Goal: Information Seeking & Learning: Learn about a topic

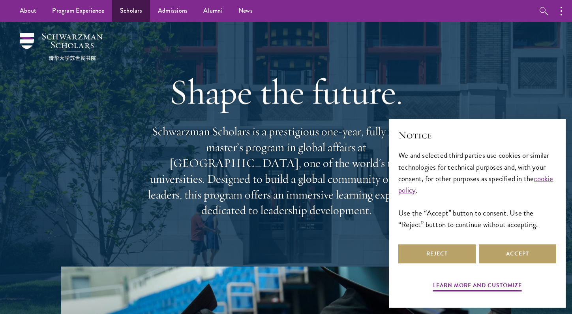
click at [119, 15] on link "Scholars" at bounding box center [131, 11] width 38 height 22
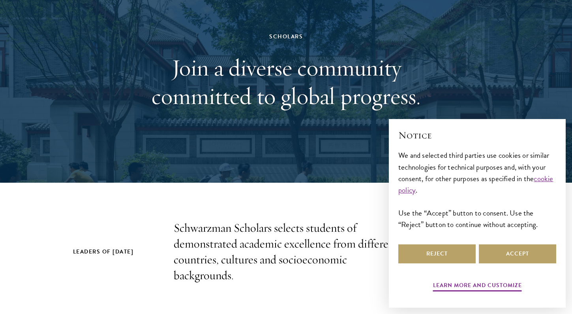
scroll to position [64, 0]
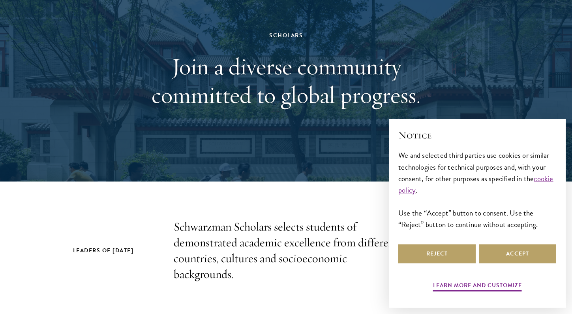
click at [514, 263] on div "Reject Accept" at bounding box center [478, 254] width 158 height 22
click at [514, 259] on button "Accept" at bounding box center [517, 253] width 77 height 19
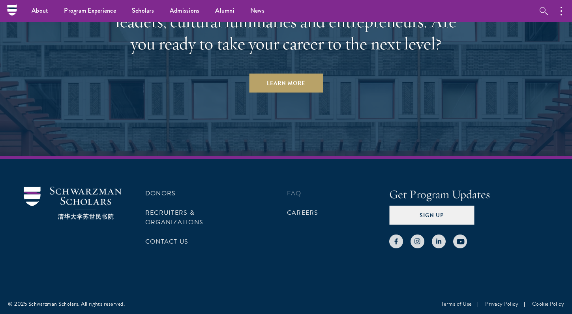
scroll to position [2441, 0]
click at [305, 208] on link "Careers" at bounding box center [303, 212] width 32 height 9
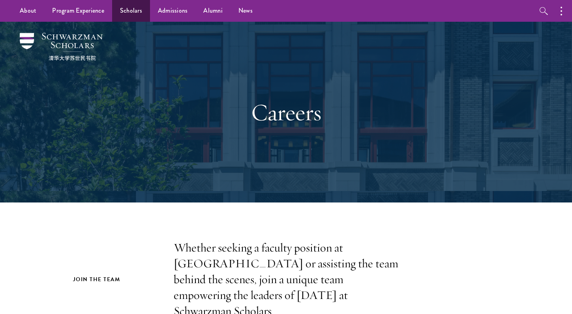
click at [128, 13] on link "Scholars" at bounding box center [131, 11] width 38 height 22
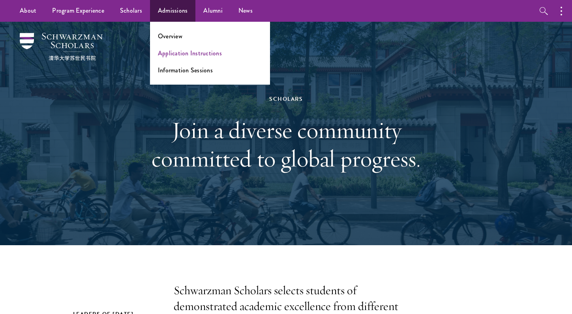
click at [182, 54] on link "Application Instructions" at bounding box center [190, 53] width 64 height 9
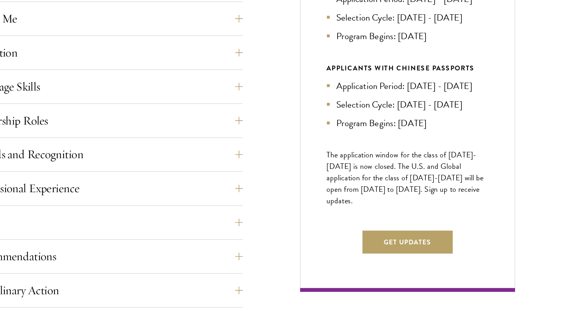
scroll to position [339, 0]
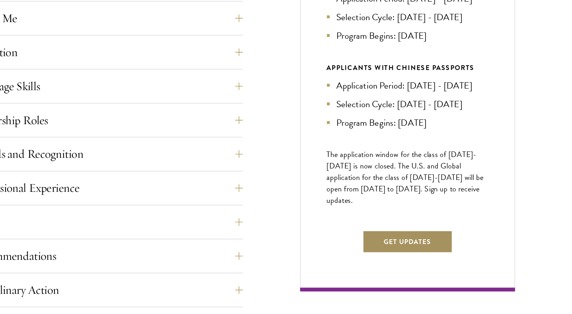
click at [385, 245] on button "Get Updates" at bounding box center [422, 254] width 75 height 19
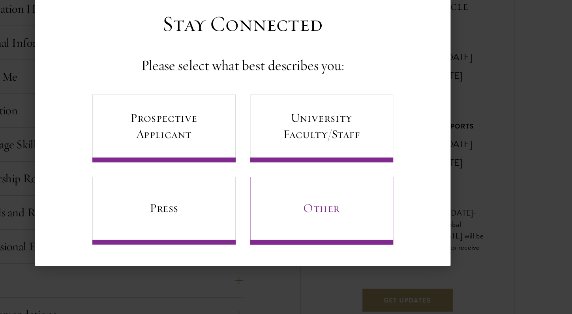
scroll to position [292, 0]
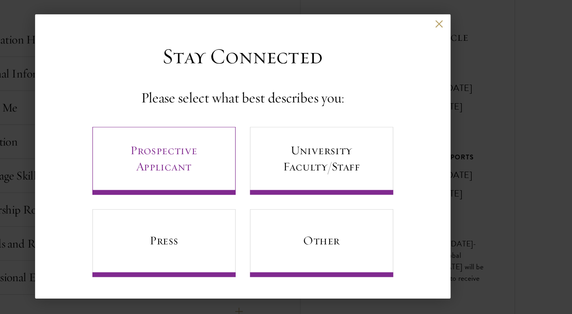
click at [162, 135] on link "Prospective Applicant" at bounding box center [221, 160] width 119 height 56
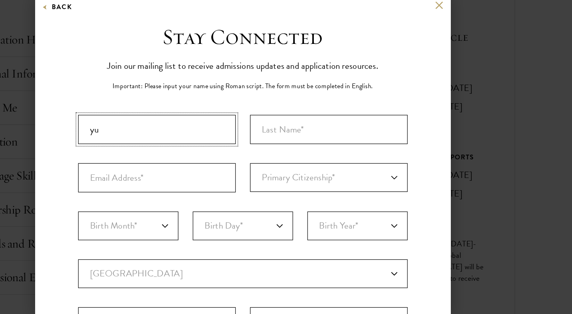
type input "y"
type input "Yuxiang"
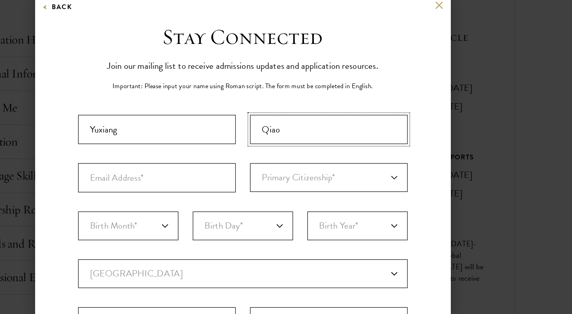
type input "Qiao"
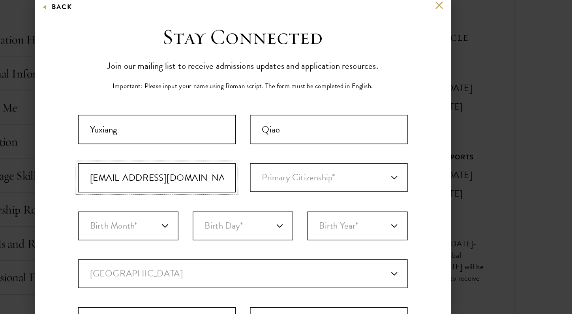
type input "Yuxiang.Qiao@tufts.edu"
click at [171, 122] on input "Yuxiang" at bounding box center [215, 134] width 130 height 24
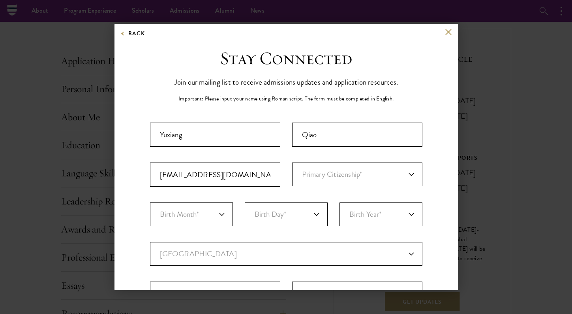
click at [448, 27] on div "Back Stay Connected Please select what best describes you: Prospective Applican…" at bounding box center [287, 157] width 344 height 266
click at [448, 32] on button at bounding box center [449, 31] width 7 height 7
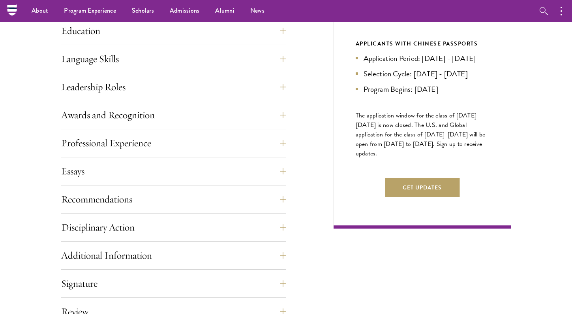
scroll to position [375, 0]
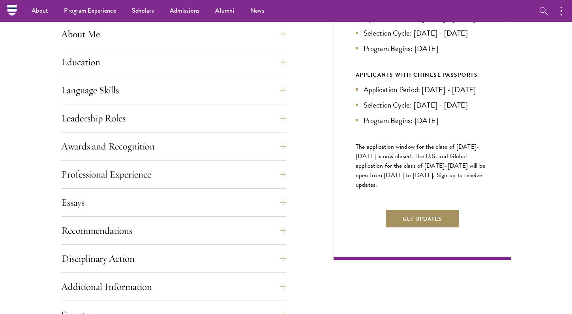
click at [433, 228] on button "Get Updates" at bounding box center [422, 218] width 75 height 19
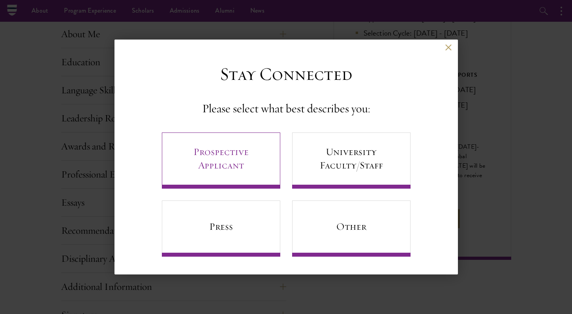
click at [248, 164] on link "Prospective Applicant" at bounding box center [221, 160] width 119 height 56
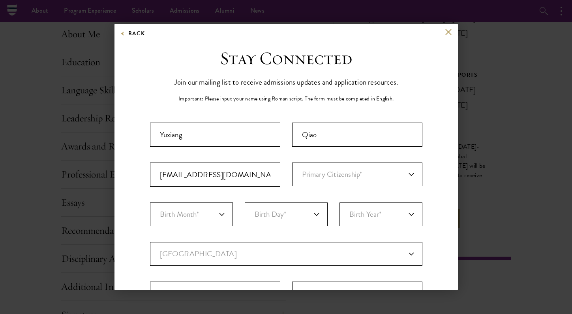
click at [445, 32] on div "Back" at bounding box center [287, 37] width 344 height 19
click at [448, 32] on button at bounding box center [449, 31] width 7 height 7
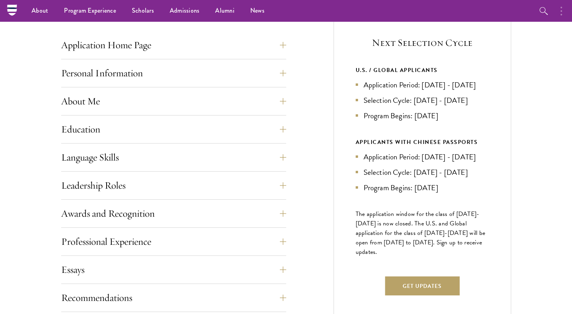
scroll to position [32, 0]
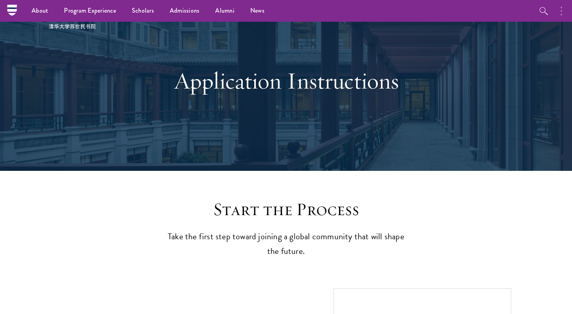
click at [563, 11] on button "button" at bounding box center [563, 11] width 17 height 22
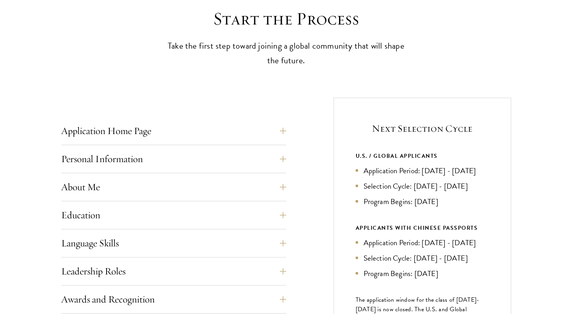
scroll to position [278, 0]
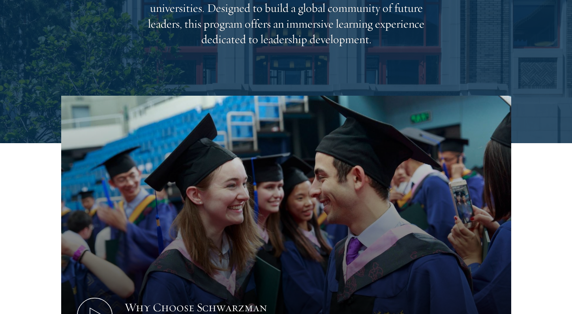
scroll to position [31, 0]
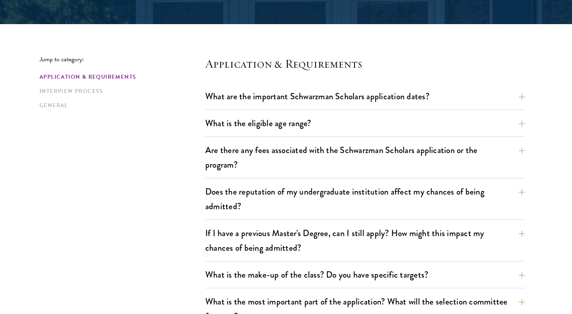
scroll to position [188, 0]
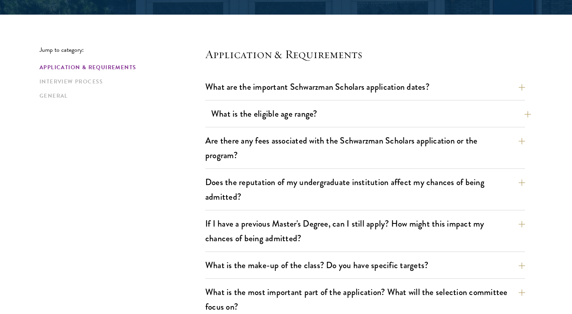
click at [514, 117] on button "What is the eligible age range?" at bounding box center [371, 114] width 320 height 18
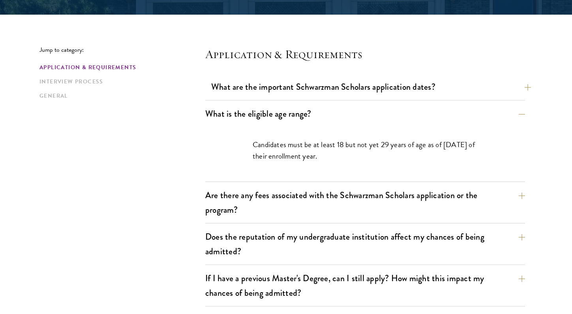
click at [513, 90] on button "What are the important Schwarzman Scholars application dates?" at bounding box center [371, 87] width 320 height 18
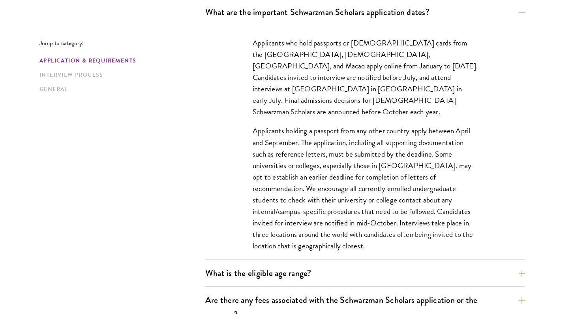
scroll to position [201, 0]
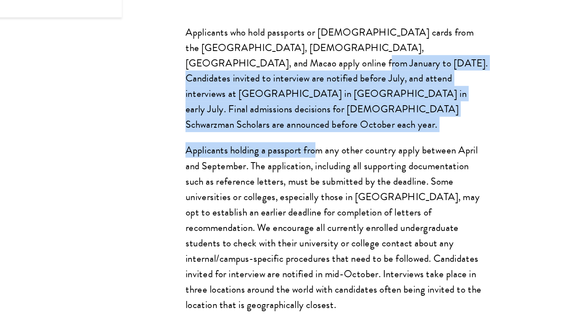
drag, startPoint x: 194, startPoint y: 47, endPoint x: 239, endPoint y: 100, distance: 69.5
click at [239, 100] on div "Applicants who hold passports or [DEMOGRAPHIC_DATA] cards from the [GEOGRAPHIC_…" at bounding box center [365, 210] width 273 height 246
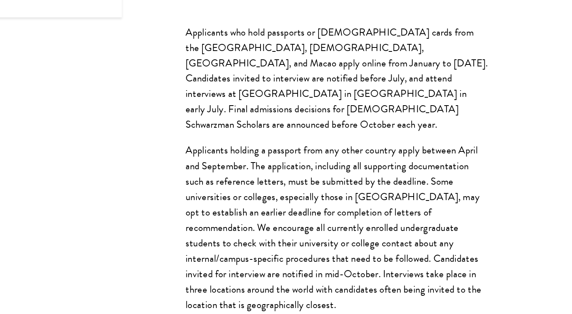
click at [253, 186] on p "Applicants holding a passport from any other country apply between April and Se…" at bounding box center [365, 249] width 225 height 126
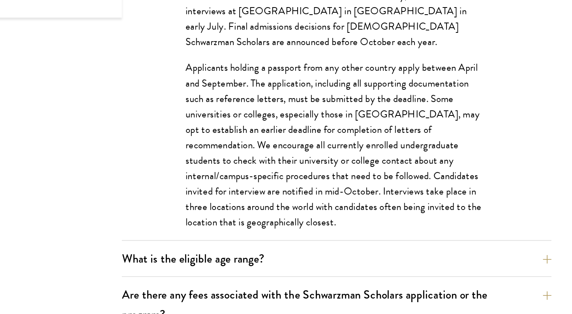
scroll to position [265, 0]
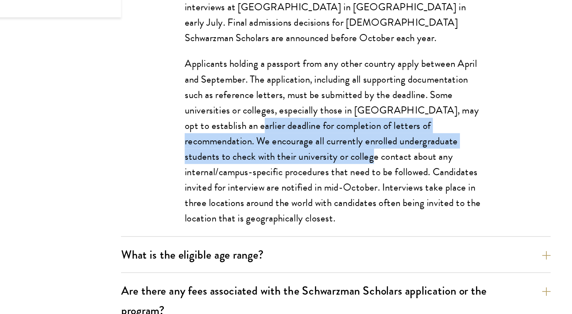
drag, startPoint x: 178, startPoint y: 85, endPoint x: 212, endPoint y: 103, distance: 38.4
click at [253, 122] on p "Applicants holding a passport from any other country apply between April and Se…" at bounding box center [365, 185] width 225 height 126
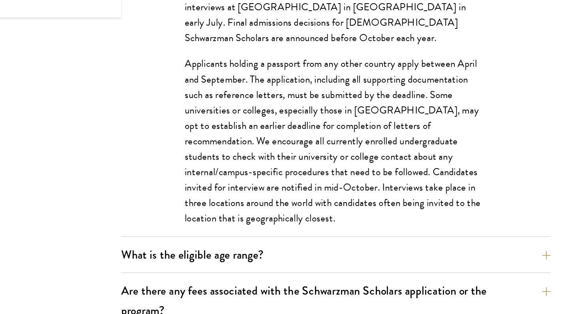
click at [253, 137] on p "Applicants holding a passport from any other country apply between April and Se…" at bounding box center [365, 185] width 225 height 126
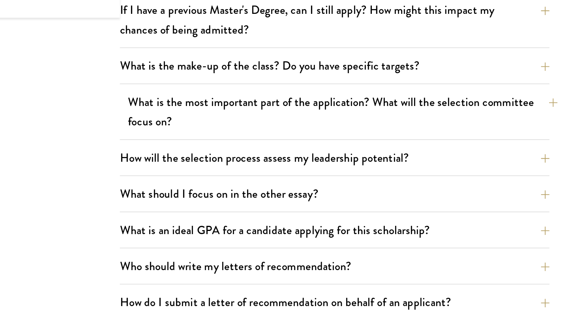
scroll to position [562, 0]
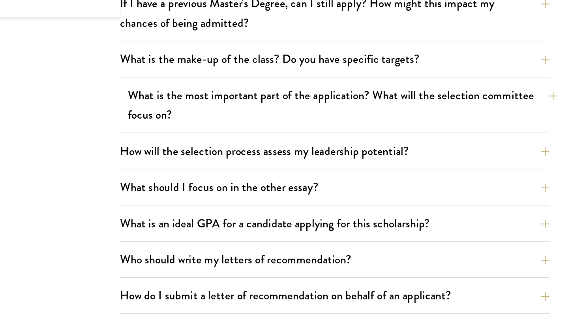
click at [246, 142] on button "What is the most important part of the application? What will the selection com…" at bounding box center [371, 158] width 320 height 32
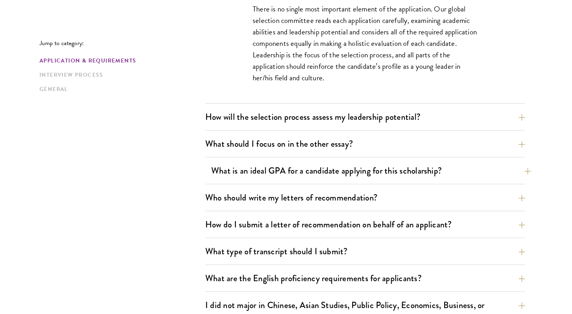
scroll to position [530, 0]
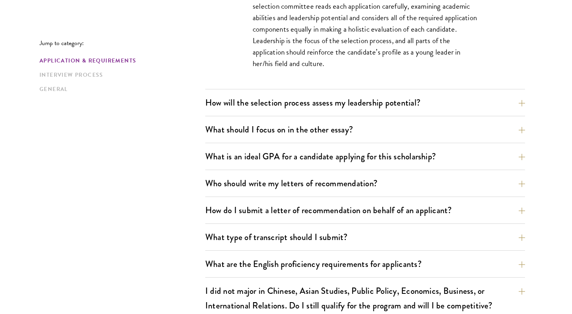
click at [211, 181] on button "Who should write my letters of recommendation?" at bounding box center [371, 183] width 320 height 18
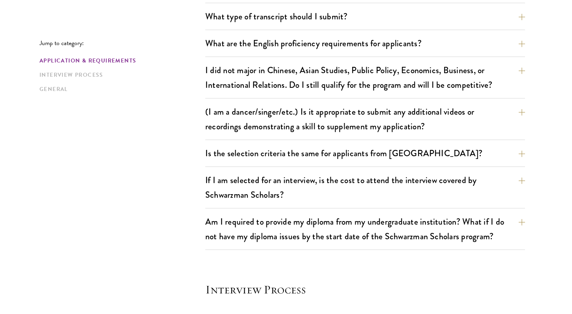
scroll to position [1035, 0]
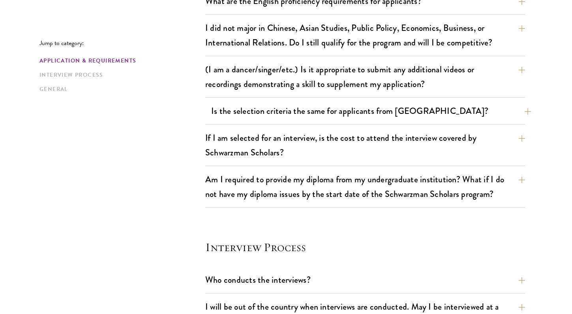
click at [369, 111] on button "Is the selection criteria the same for applicants from [GEOGRAPHIC_DATA]?" at bounding box center [371, 111] width 320 height 18
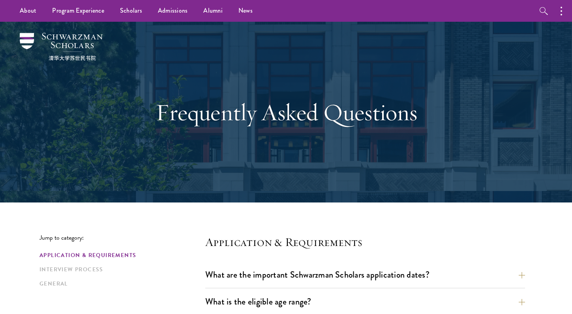
scroll to position [0, 0]
click at [551, 2] on button "button" at bounding box center [544, 11] width 22 height 22
